Goal: Task Accomplishment & Management: Manage account settings

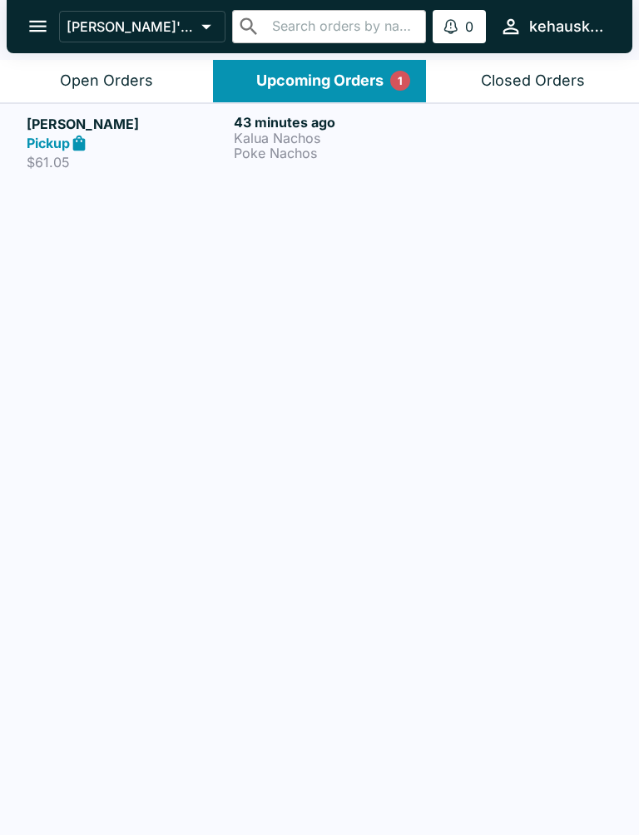
click at [271, 149] on p "Poke Nachos" at bounding box center [334, 153] width 200 height 15
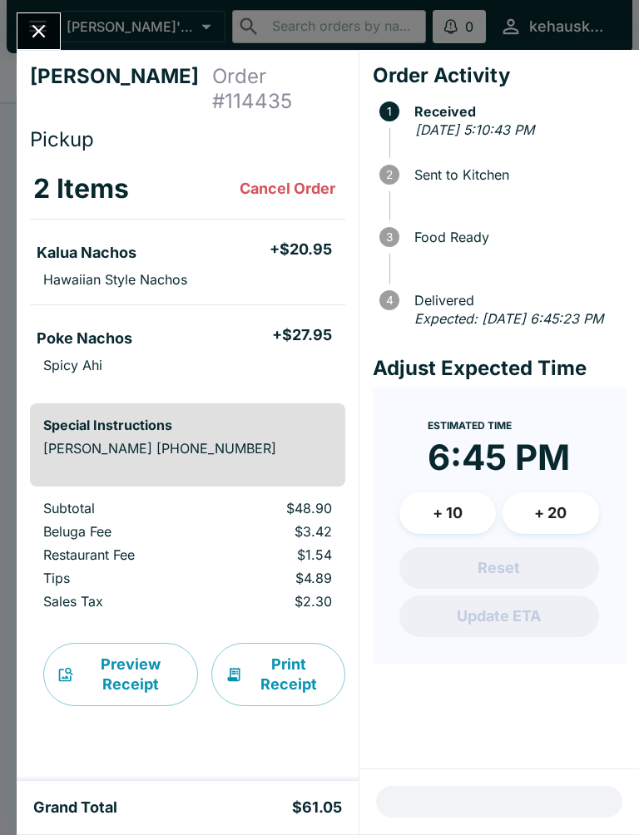
click at [280, 643] on button "Print Receipt" at bounding box center [278, 674] width 134 height 63
click at [128, 651] on button "Preview Receipt" at bounding box center [120, 674] width 155 height 63
click at [58, 35] on button "Close" at bounding box center [38, 31] width 42 height 36
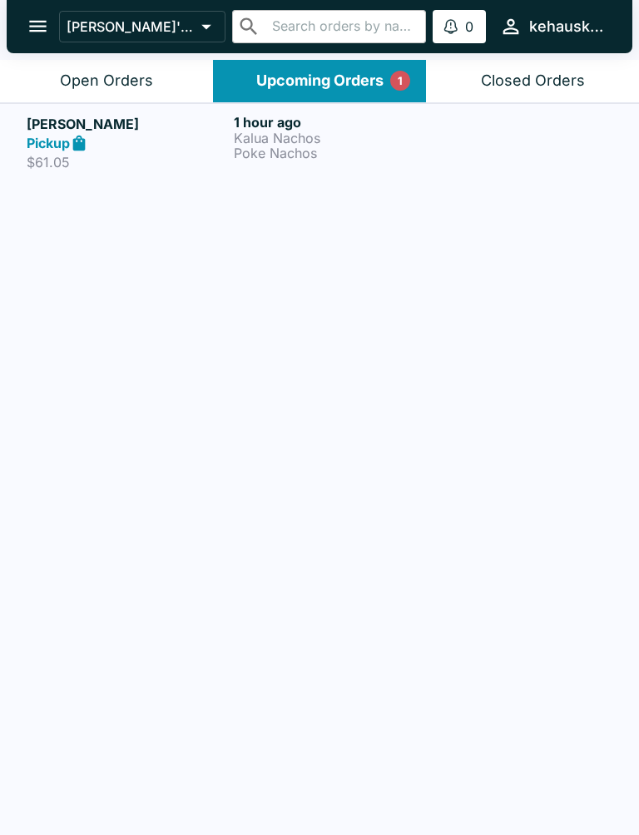
click at [539, 87] on div "Closed Orders" at bounding box center [533, 81] width 104 height 19
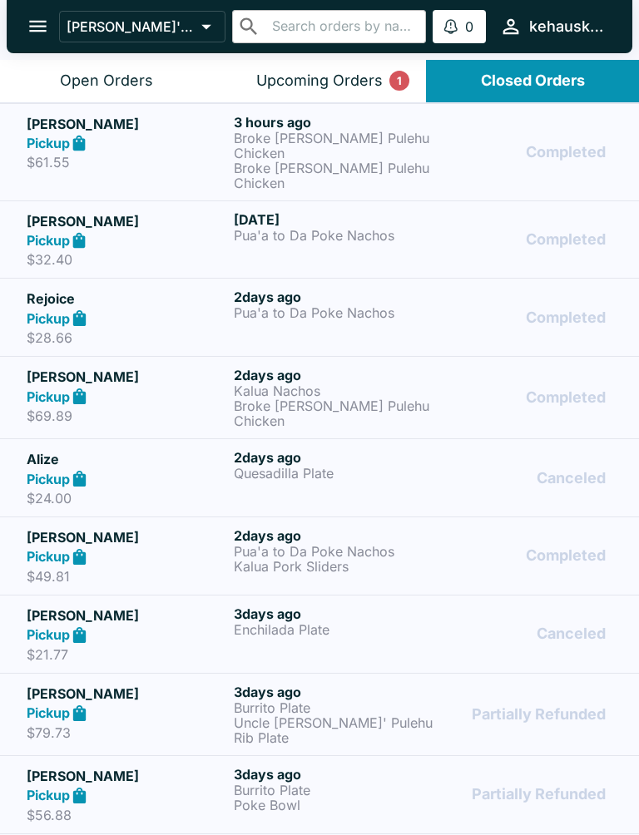
click at [361, 86] on div "Upcoming Orders 1" at bounding box center [319, 81] width 126 height 19
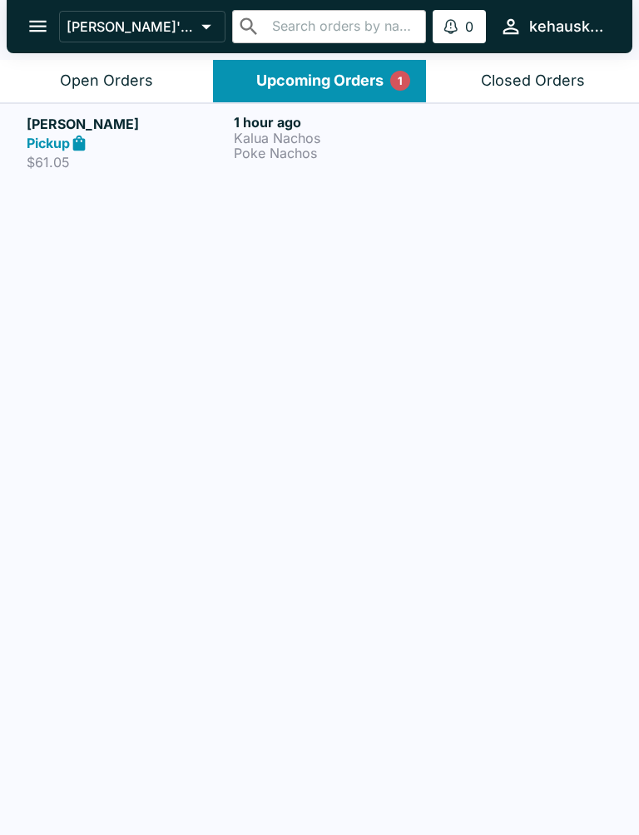
click at [136, 144] on div "Pickup" at bounding box center [127, 143] width 200 height 19
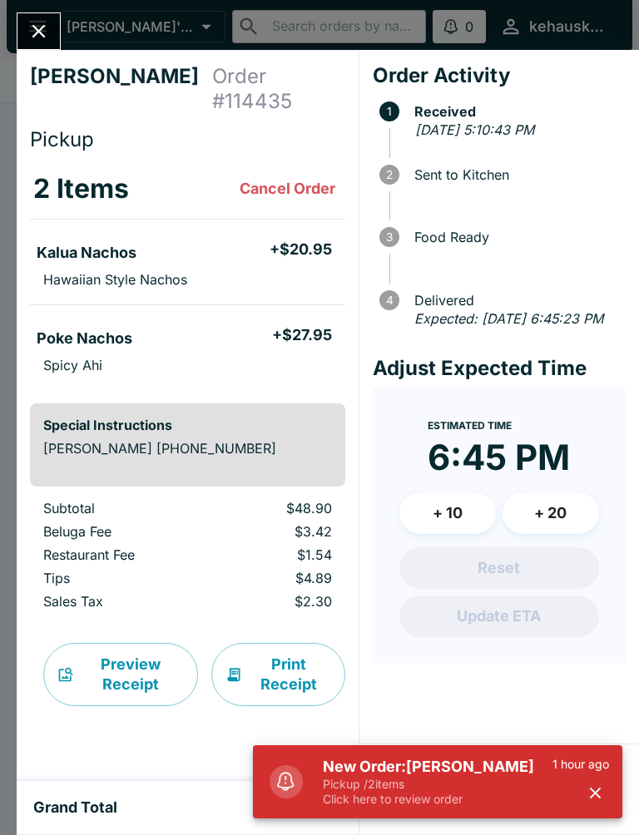
click at [599, 790] on icon "button" at bounding box center [595, 793] width 11 height 11
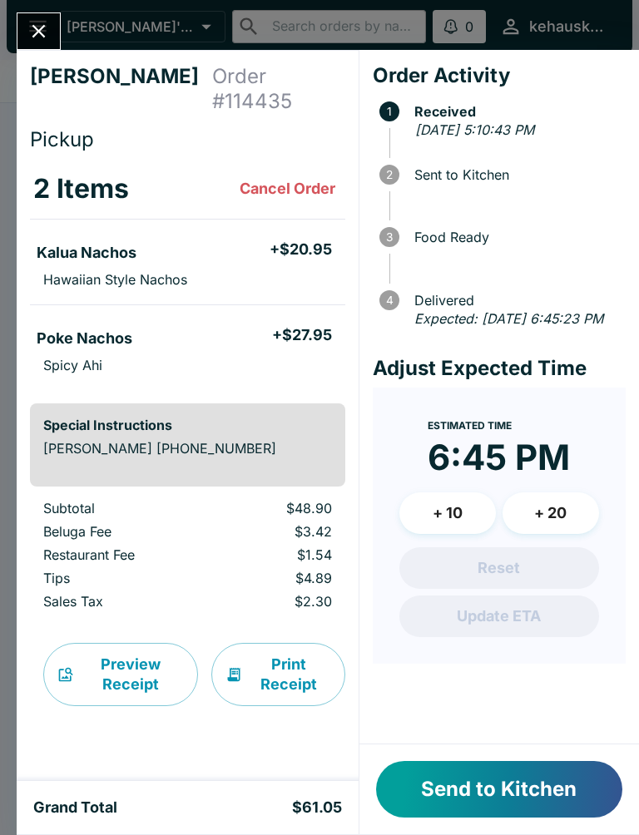
click at [37, 27] on icon "Close" at bounding box center [38, 31] width 22 height 22
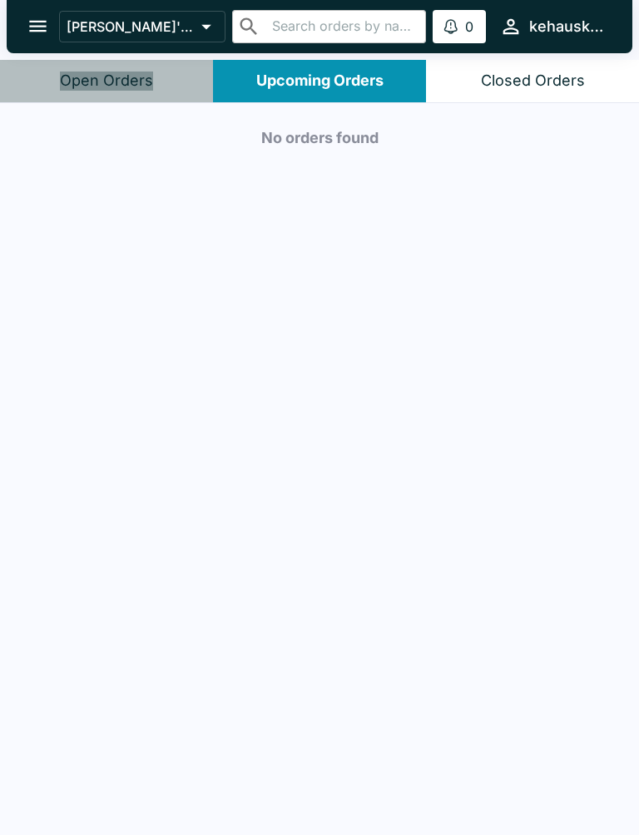
click at [111, 66] on button "Open Orders" at bounding box center [106, 81] width 213 height 42
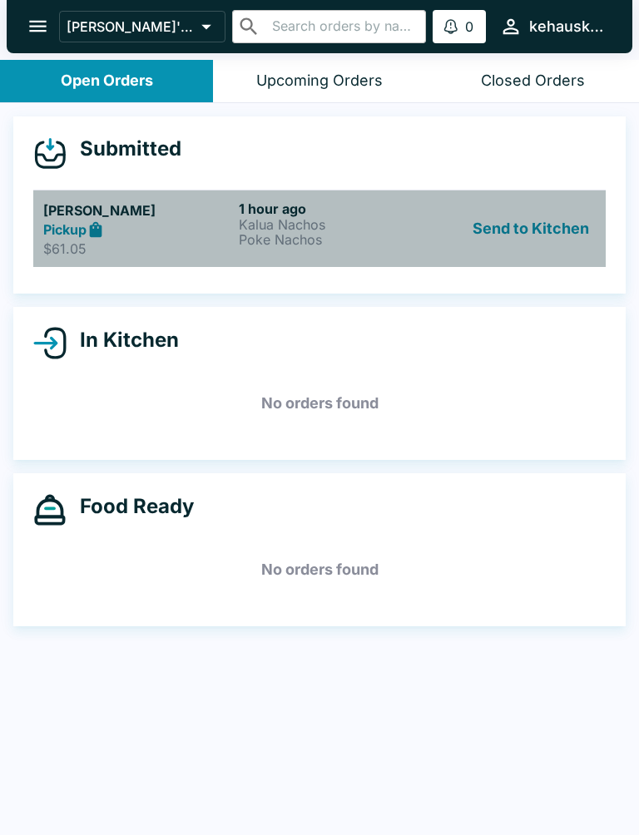
click at [133, 217] on h5 "[PERSON_NAME]" at bounding box center [137, 210] width 189 height 20
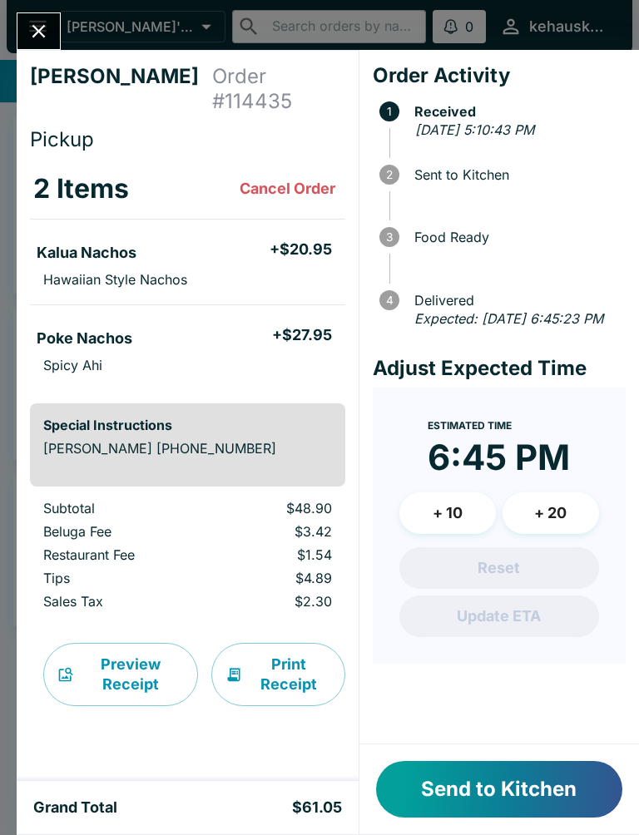
click at [516, 787] on button "Send to Kitchen" at bounding box center [499, 789] width 246 height 57
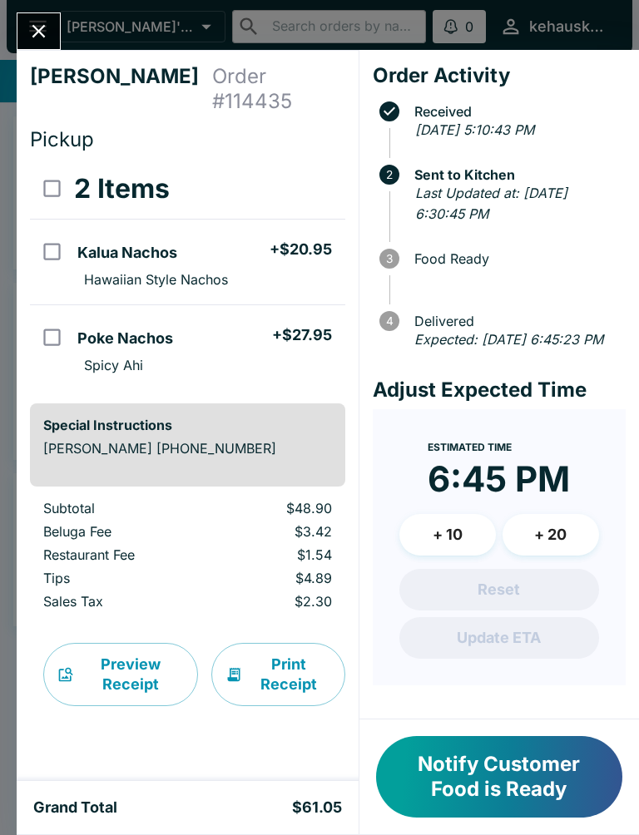
click at [484, 761] on button "Notify Customer Food is Ready" at bounding box center [499, 777] width 246 height 82
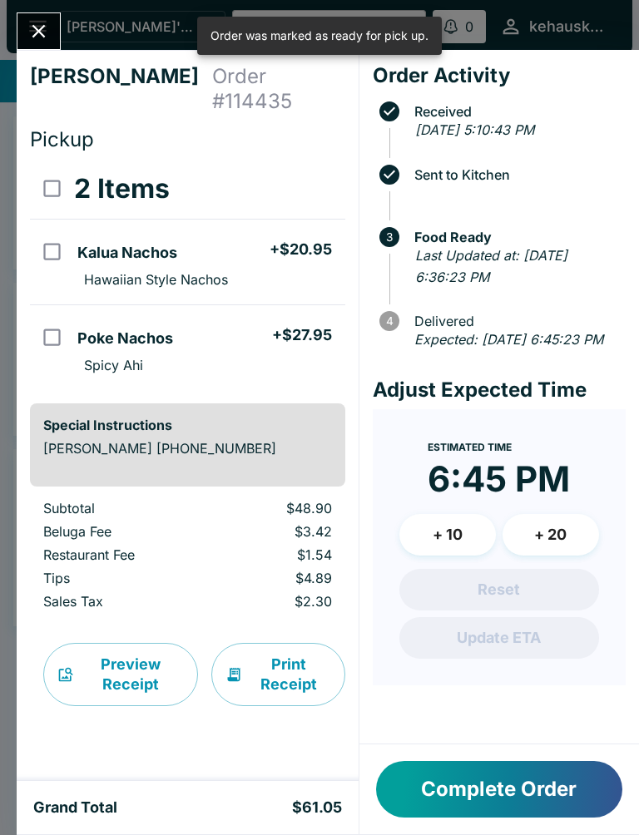
click at [548, 770] on button "Complete Order" at bounding box center [499, 789] width 246 height 57
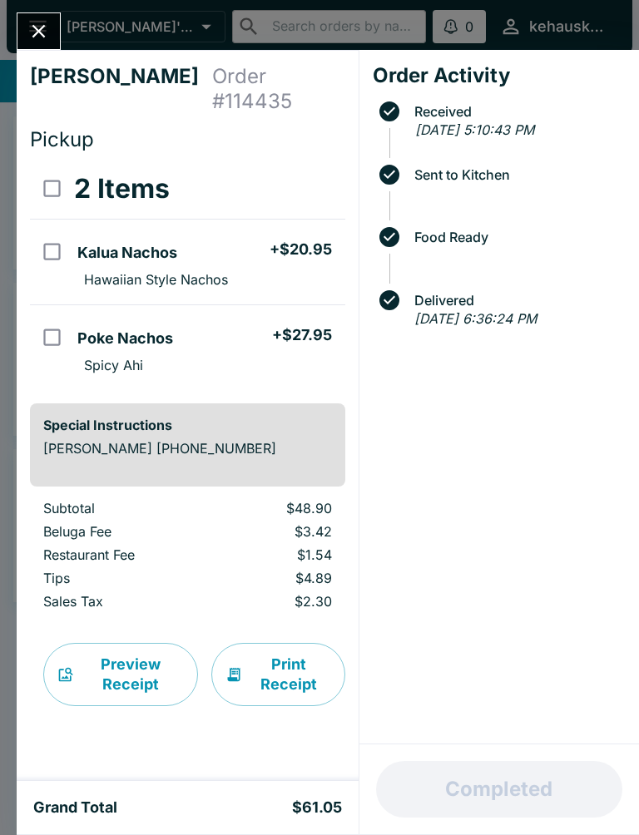
click at [52, 23] on button "Close" at bounding box center [38, 31] width 42 height 36
